Goal: Navigation & Orientation: Find specific page/section

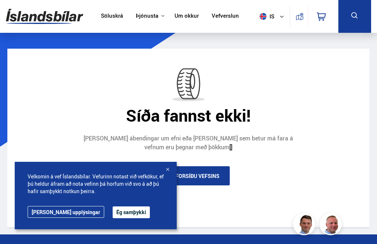
click at [113, 208] on button "Ég samþykki" at bounding box center [131, 212] width 37 height 12
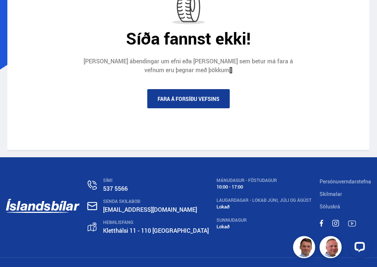
scroll to position [94, 0]
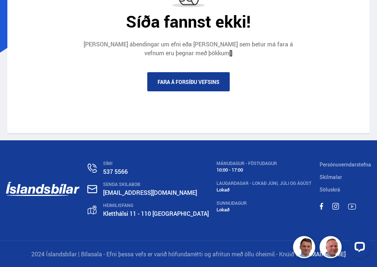
click at [38, 191] on link at bounding box center [43, 189] width 74 height 57
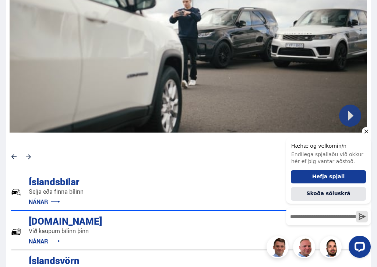
scroll to position [433, 0]
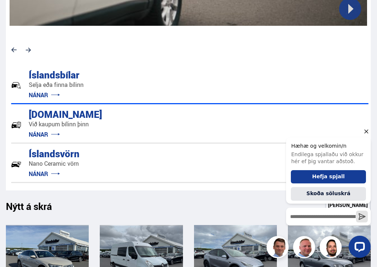
click at [369, 135] on icon "Hide greeting" at bounding box center [366, 131] width 9 height 9
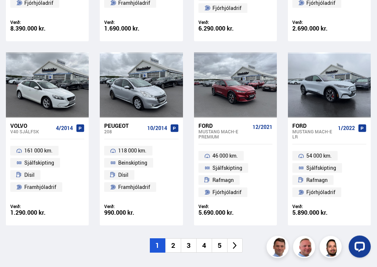
scroll to position [803, 0]
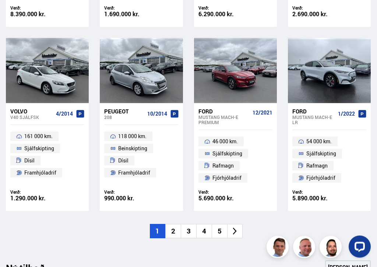
click at [172, 226] on li "2" at bounding box center [172, 231] width 15 height 14
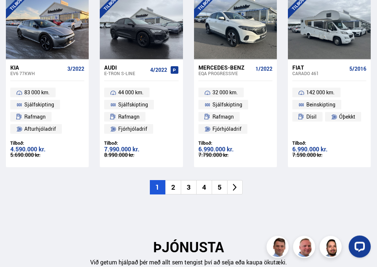
scroll to position [1100, 0]
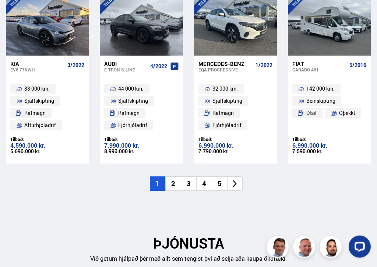
click at [171, 177] on li "2" at bounding box center [172, 184] width 15 height 14
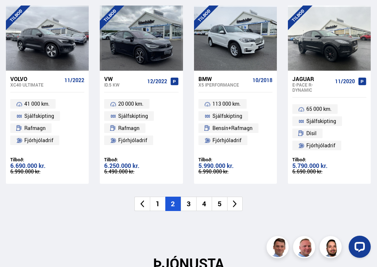
scroll to position [1087, 0]
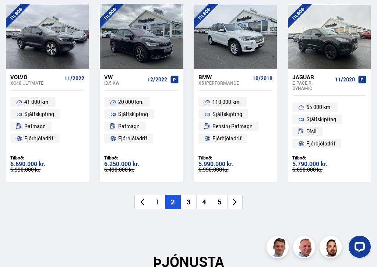
click at [235, 198] on icon at bounding box center [235, 201] width 4 height 7
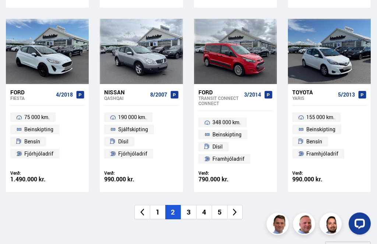
scroll to position [821, 0]
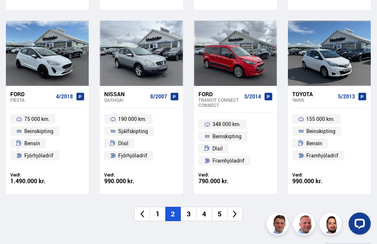
click at [234, 210] on icon at bounding box center [235, 213] width 4 height 7
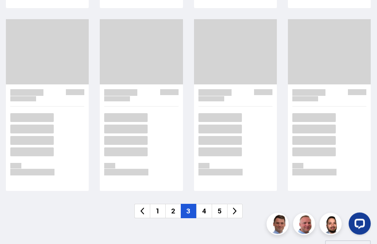
scroll to position [821, 0]
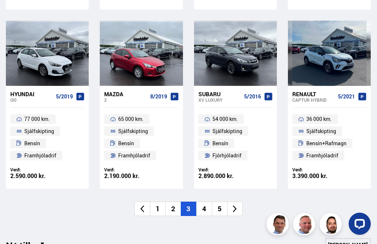
click at [236, 205] on icon at bounding box center [235, 208] width 4 height 7
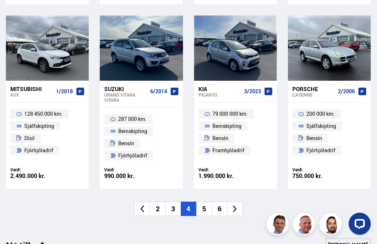
click at [235, 206] on icon at bounding box center [234, 208] width 8 height 8
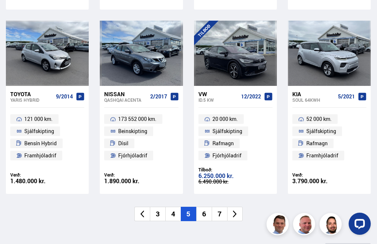
click at [235, 210] on icon at bounding box center [235, 213] width 4 height 7
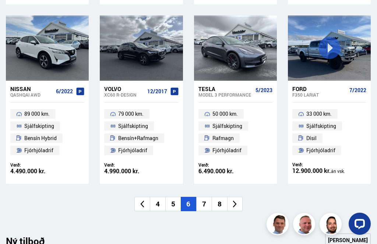
click at [234, 202] on icon at bounding box center [235, 203] width 4 height 7
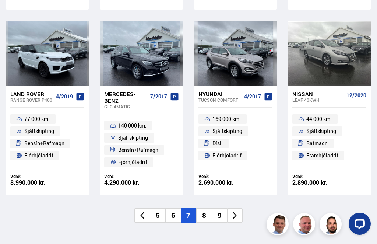
click at [231, 214] on icon at bounding box center [234, 215] width 8 height 8
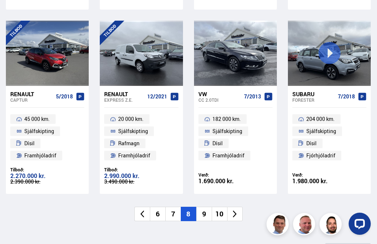
click at [235, 214] on icon at bounding box center [234, 213] width 8 height 8
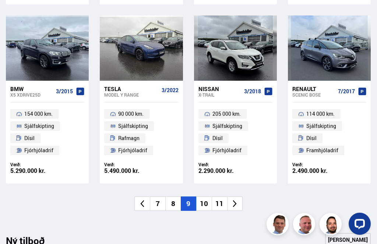
click at [233, 201] on icon at bounding box center [234, 203] width 8 height 8
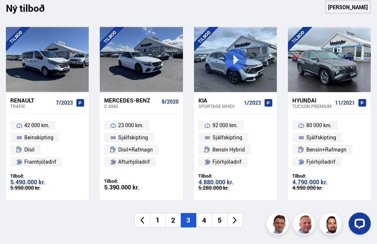
scroll to position [1064, 0]
click at [237, 216] on icon at bounding box center [234, 220] width 8 height 8
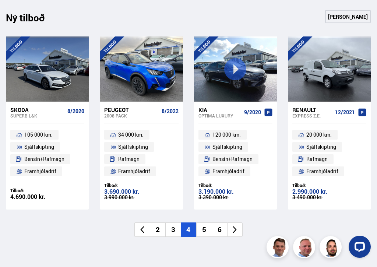
scroll to position [1055, 0]
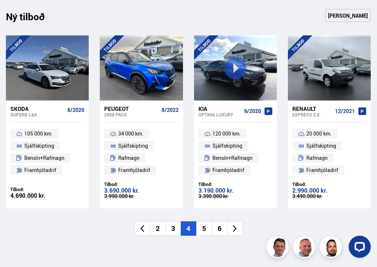
click at [236, 226] on icon at bounding box center [234, 228] width 8 height 8
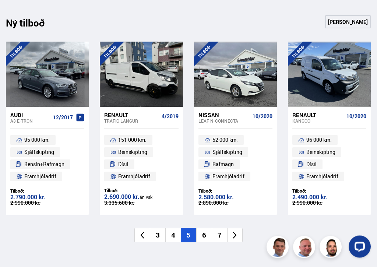
scroll to position [1049, 0]
click at [235, 231] on icon at bounding box center [235, 234] width 4 height 7
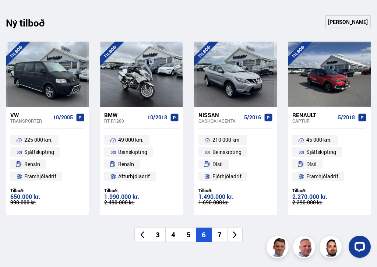
click at [234, 230] on icon at bounding box center [234, 234] width 8 height 8
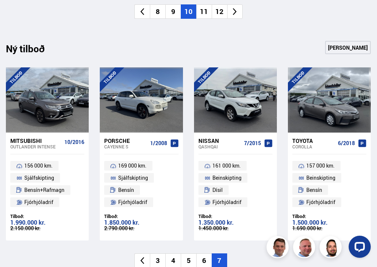
scroll to position [878, 0]
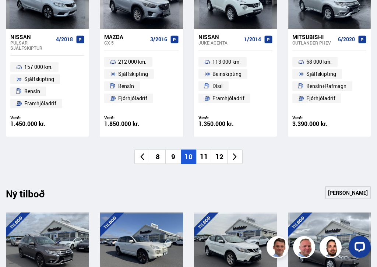
click at [231, 153] on icon at bounding box center [234, 156] width 8 height 8
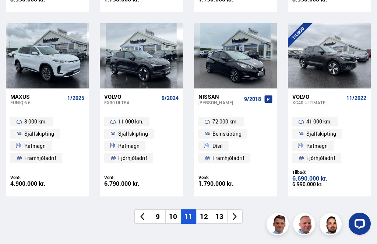
scroll to position [804, 0]
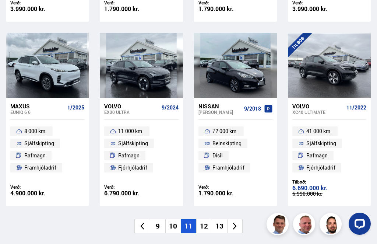
click at [239, 224] on icon at bounding box center [234, 225] width 8 height 8
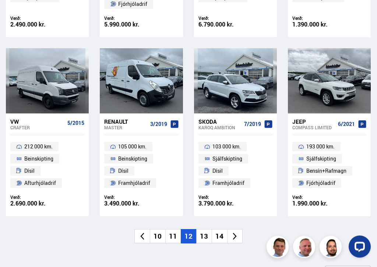
scroll to position [795, 0]
click at [238, 232] on icon at bounding box center [234, 236] width 8 height 8
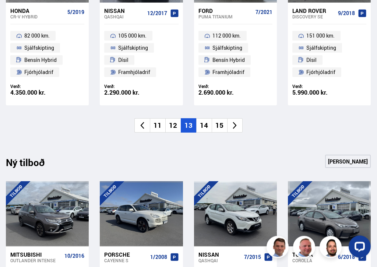
scroll to position [904, 0]
click at [232, 123] on icon at bounding box center [234, 125] width 8 height 8
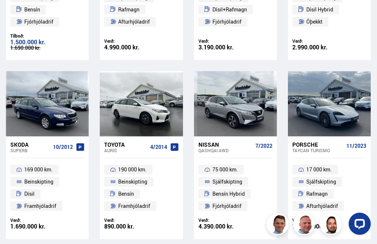
scroll to position [750, 0]
